Goal: Information Seeking & Learning: Check status

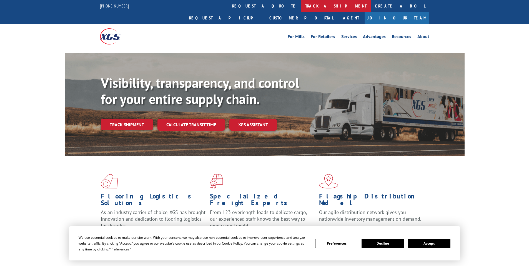
click at [301, 5] on link "track a shipment" at bounding box center [336, 6] width 70 height 12
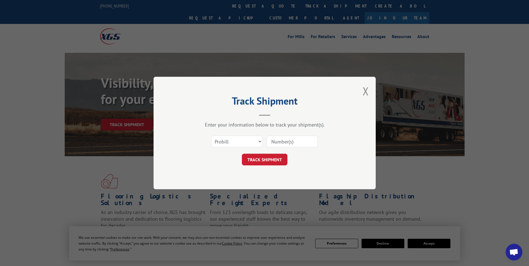
paste input "17468849"
type input "17468849"
click at [260, 161] on button "TRACK SHIPMENT" at bounding box center [265, 160] width 46 height 12
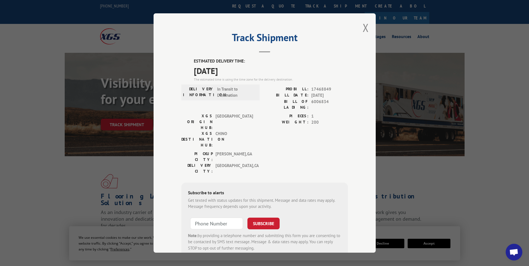
drag, startPoint x: 192, startPoint y: 60, endPoint x: 225, endPoint y: 69, distance: 34.4
click at [237, 74] on div "ESTIMATED DELIVERY TIME: [DATE] The estimated time is using the time zone for t…" at bounding box center [271, 70] width 154 height 24
copy div "ESTIMATED DELIVERY TIME: [DATE]"
click at [360, 31] on div "Track Shipment ESTIMATED DELIVERY TIME: [DATE] The estimated time is using the …" at bounding box center [265, 132] width 222 height 239
click at [360, 29] on div "Track Shipment ESTIMATED DELIVERY TIME: [DATE] The estimated time is using the …" at bounding box center [265, 132] width 222 height 239
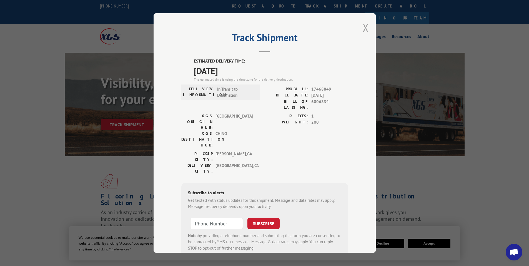
click at [365, 28] on button "Close modal" at bounding box center [366, 27] width 6 height 15
